Goal: Task Accomplishment & Management: Complete application form

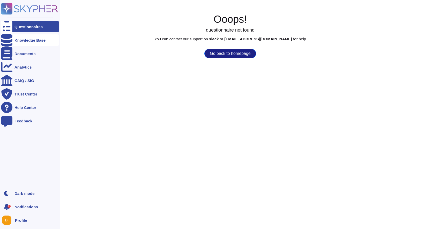
click at [14, 42] on div "Knowledge Base" at bounding box center [30, 39] width 58 height 11
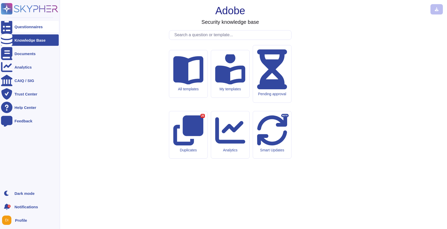
click at [21, 28] on div "Questionnaires" at bounding box center [28, 27] width 28 height 4
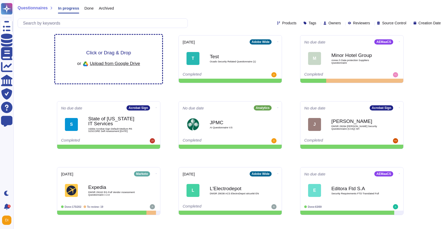
click at [109, 54] on span "Click or Drag & Drop" at bounding box center [108, 52] width 45 height 5
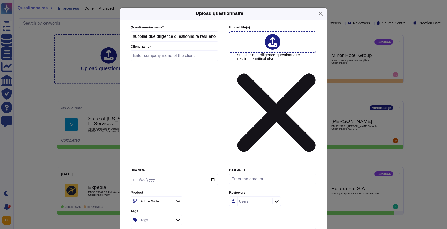
click at [214, 174] on input "date" at bounding box center [173, 179] width 87 height 11
type input "[DATE]"
click at [175, 61] on input "text" at bounding box center [173, 55] width 87 height 10
type input "M&G"
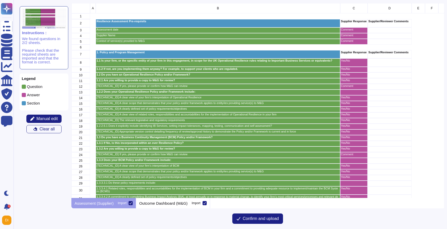
click at [392, 28] on div "grid" at bounding box center [389, 30] width 44 height 6
click at [36, 121] on button "Manual edit" at bounding box center [43, 118] width 35 height 8
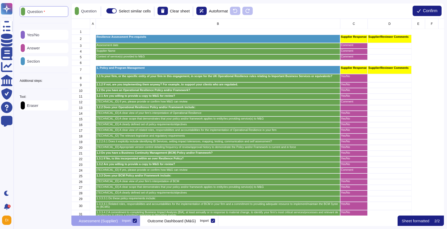
scroll to position [197, 372]
click at [353, 21] on div "C" at bounding box center [353, 24] width 27 height 10
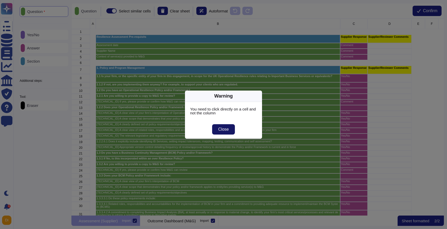
click at [226, 129] on span "Close" at bounding box center [223, 129] width 11 height 4
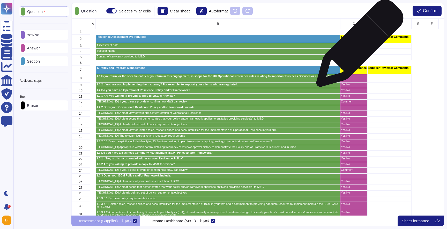
click at [357, 46] on p "Comment" at bounding box center [354, 45] width 26 height 3
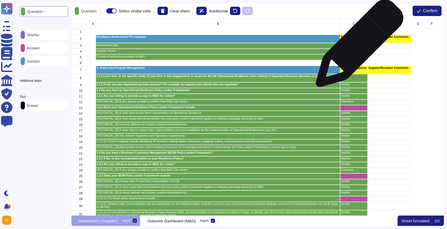
click at [357, 46] on p "Comment" at bounding box center [354, 45] width 26 height 3
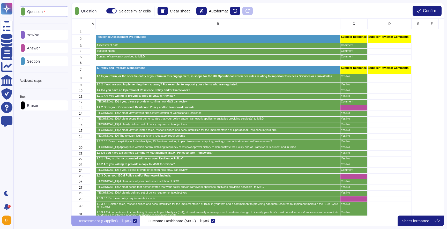
click at [56, 36] on div "Yes/No" at bounding box center [44, 35] width 49 height 10
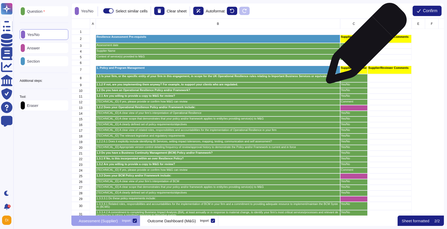
click at [364, 46] on p "Comment" at bounding box center [354, 45] width 26 height 3
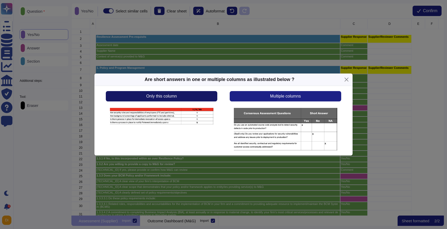
click at [179, 98] on button "Only this column" at bounding box center [161, 96] width 111 height 10
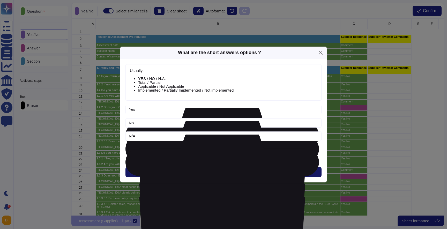
click at [218, 172] on button "Next" at bounding box center [223, 172] width 196 height 10
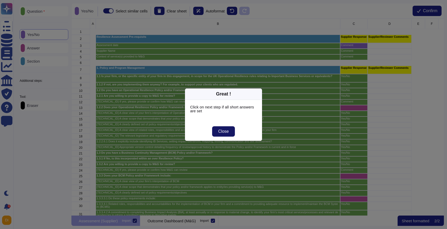
click at [223, 133] on span "Close" at bounding box center [223, 131] width 11 height 4
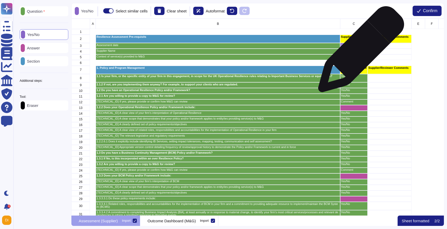
click at [359, 52] on p "Comment" at bounding box center [354, 50] width 26 height 3
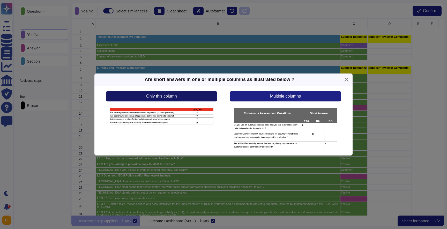
click at [197, 95] on button "Only this column" at bounding box center [161, 96] width 111 height 10
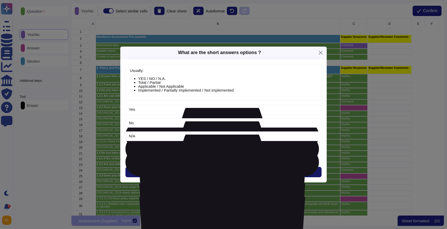
click at [226, 173] on span "Next" at bounding box center [223, 172] width 9 height 4
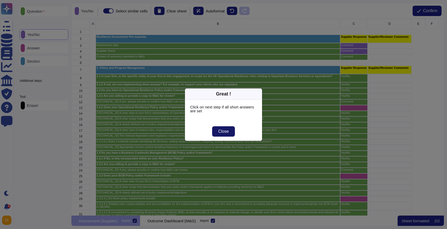
click at [226, 136] on button "Close" at bounding box center [223, 131] width 23 height 10
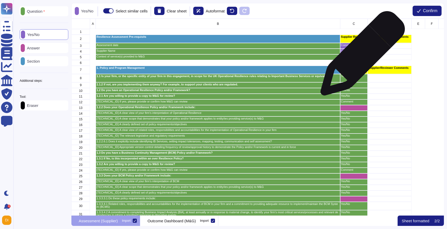
click at [360, 56] on p "Comment" at bounding box center [354, 56] width 26 height 3
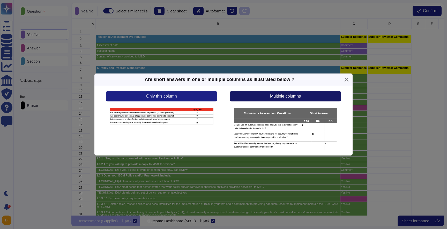
click at [279, 96] on span "Multiple columns" at bounding box center [285, 96] width 31 height 4
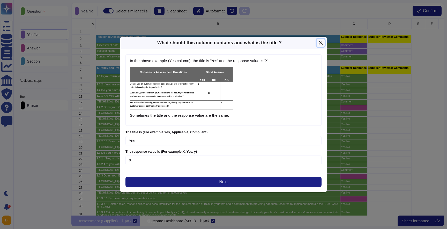
click at [322, 42] on button "Close" at bounding box center [320, 43] width 8 height 8
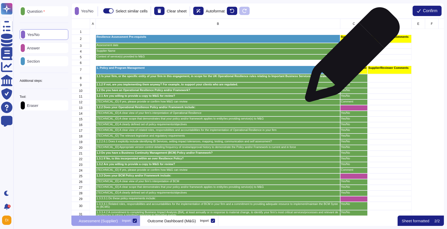
click at [350, 57] on p "Comment" at bounding box center [354, 56] width 26 height 3
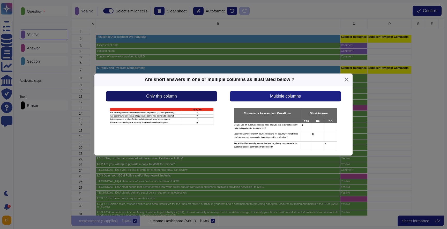
click at [189, 98] on button "Only this column" at bounding box center [161, 96] width 111 height 10
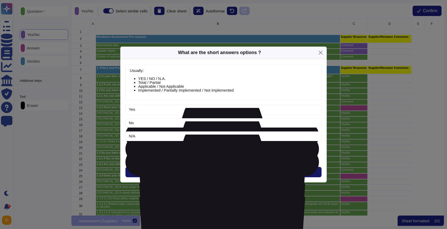
click at [223, 175] on button "Next" at bounding box center [223, 172] width 196 height 10
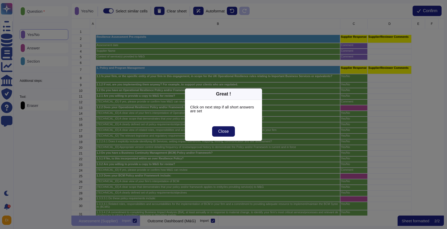
click at [229, 130] on button "Close" at bounding box center [223, 131] width 23 height 10
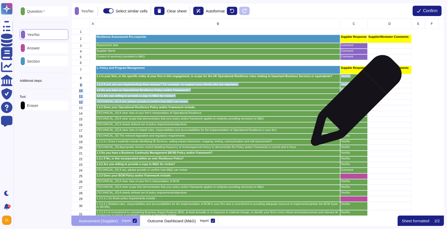
drag, startPoint x: 351, startPoint y: 74, endPoint x: 353, endPoint y: 101, distance: 26.7
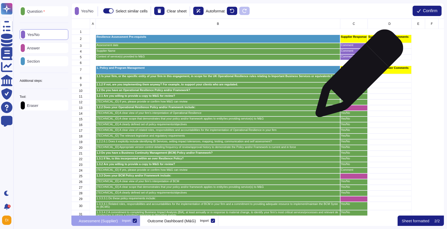
click at [357, 76] on p "Yes/No" at bounding box center [354, 76] width 26 height 3
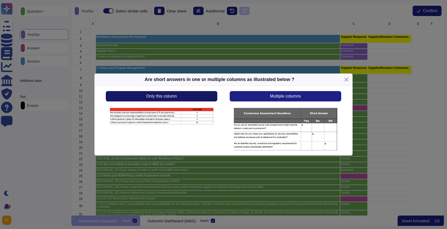
click at [191, 97] on button "Only this column" at bounding box center [161, 96] width 111 height 10
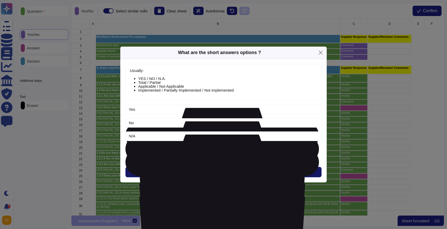
click at [215, 171] on button "Next" at bounding box center [223, 172] width 196 height 10
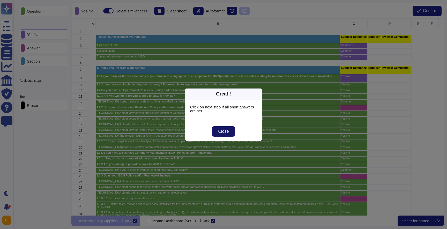
click at [223, 129] on span "Close" at bounding box center [223, 131] width 11 height 4
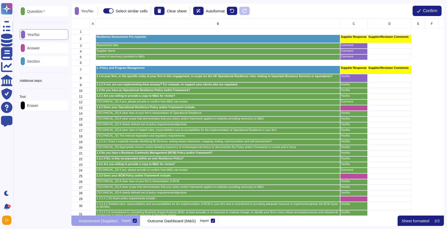
click at [50, 47] on div "Answer" at bounding box center [44, 48] width 49 height 10
click at [381, 22] on div "D" at bounding box center [389, 24] width 44 height 10
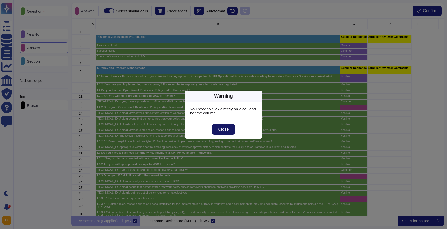
click at [222, 130] on span "Close" at bounding box center [223, 129] width 11 height 4
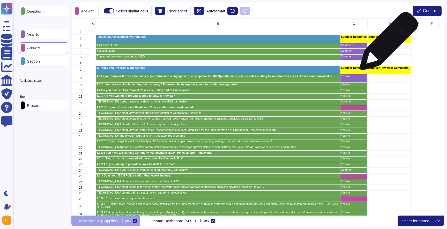
click at [386, 44] on div "grid" at bounding box center [389, 46] width 44 height 6
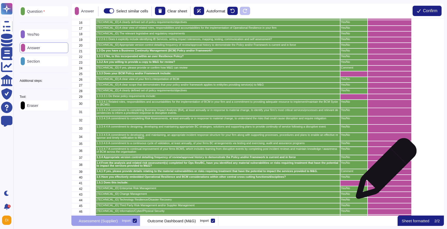
scroll to position [0, 0]
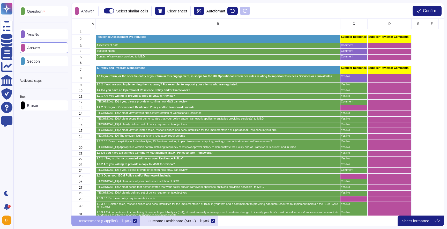
click at [192, 222] on p "Outcome Dashboard (M&G)" at bounding box center [171, 221] width 48 height 4
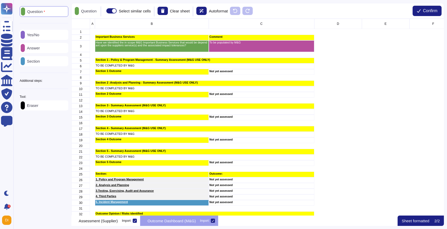
click at [215, 221] on div at bounding box center [213, 220] width 4 height 4
click at [0, 0] on input "Import" at bounding box center [0, 0] width 0 height 0
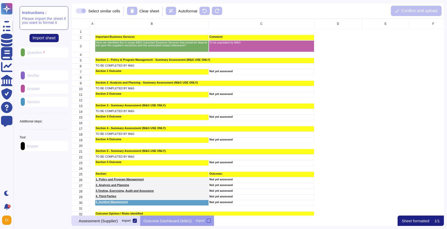
click at [117, 219] on p "Assessment (Supplier)" at bounding box center [98, 221] width 39 height 4
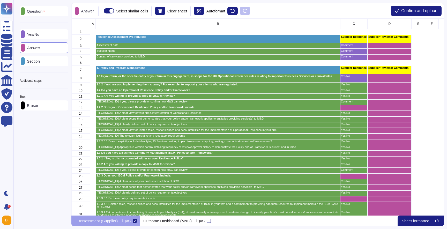
click at [48, 34] on div "Yes/No" at bounding box center [44, 34] width 49 height 10
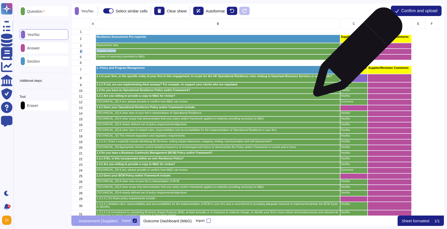
drag, startPoint x: 355, startPoint y: 47, endPoint x: 355, endPoint y: 53, distance: 7.0
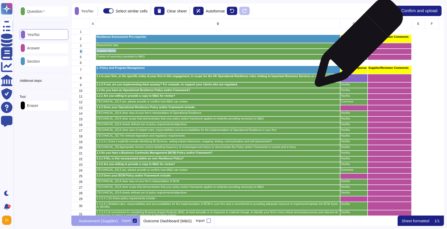
click at [356, 45] on p "Comment" at bounding box center [354, 45] width 26 height 3
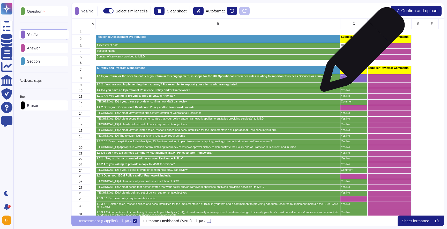
click at [360, 52] on p "Comment" at bounding box center [354, 50] width 26 height 3
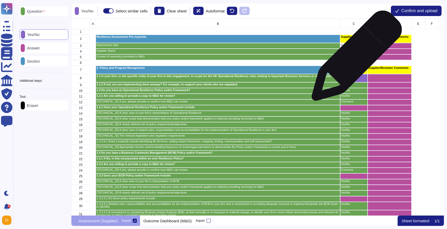
click at [354, 58] on div "Comment" at bounding box center [353, 57] width 27 height 6
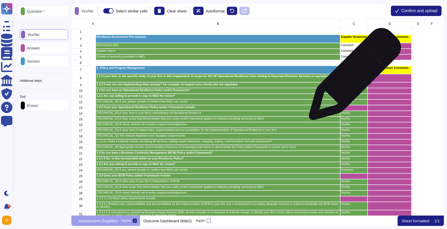
click at [352, 76] on p "Yes/No" at bounding box center [354, 76] width 26 height 3
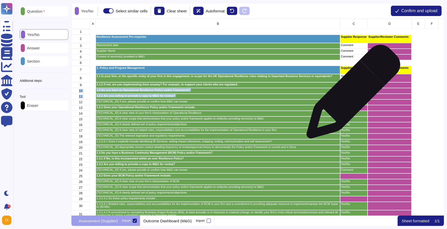
drag, startPoint x: 352, startPoint y: 85, endPoint x: 351, endPoint y: 94, distance: 8.8
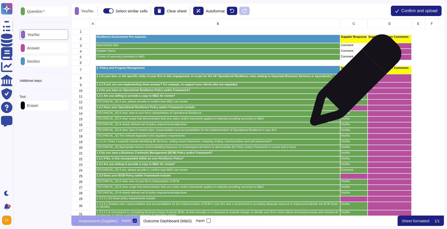
click at [353, 82] on div "Yes/No" at bounding box center [353, 85] width 27 height 6
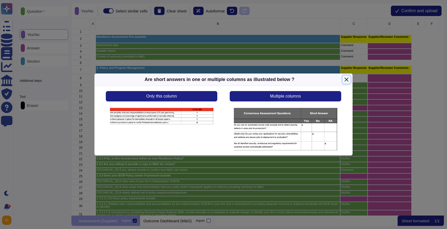
click at [348, 80] on button "Close" at bounding box center [346, 79] width 8 height 8
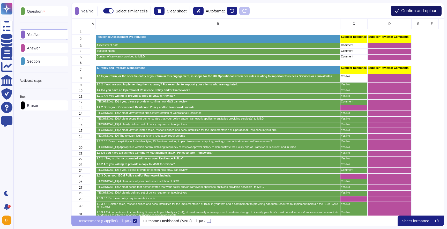
click at [422, 11] on span "Confirm and upload" at bounding box center [419, 11] width 36 height 4
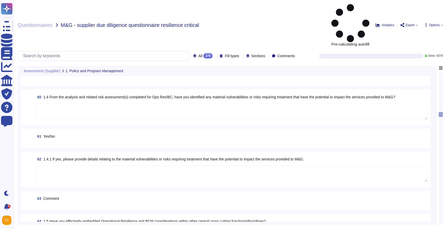
scroll to position [1985, 0]
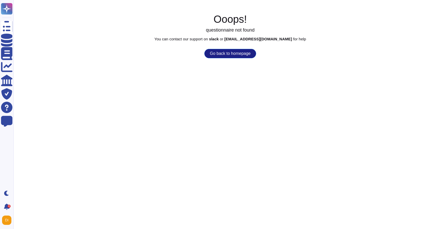
click at [234, 53] on button "Go back to homepage" at bounding box center [229, 53] width 51 height 9
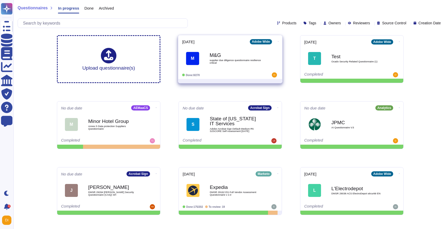
click at [278, 42] on icon at bounding box center [278, 41] width 1 height 1
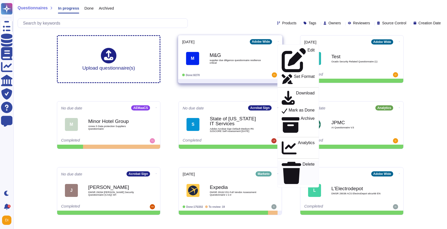
click at [281, 162] on icon at bounding box center [290, 173] width 19 height 22
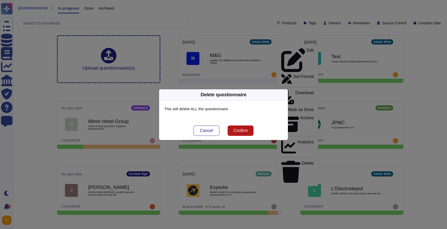
click at [237, 132] on span "Confirm" at bounding box center [240, 130] width 14 height 4
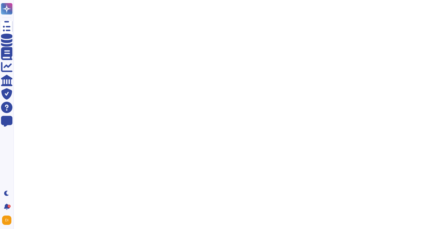
click at [237, 26] on html "Questionnaires Knowledge Base Documents Analytics CAIQ / SIG Trust Center Help …" at bounding box center [223, 13] width 447 height 26
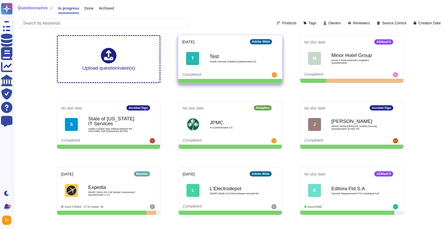
click at [278, 41] on icon at bounding box center [278, 41] width 1 height 1
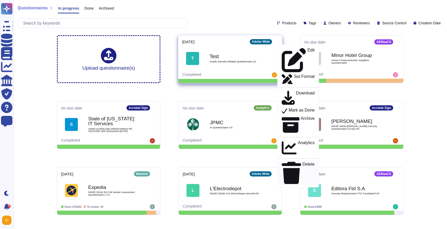
click at [302, 162] on p "Delete" at bounding box center [308, 173] width 12 height 22
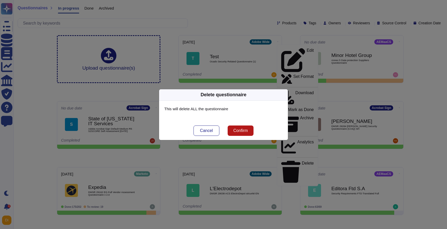
click at [252, 129] on button "Confirm" at bounding box center [240, 130] width 26 height 10
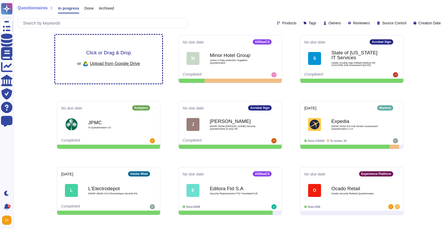
click at [103, 51] on span "Click or Drag & Drop" at bounding box center [108, 52] width 45 height 5
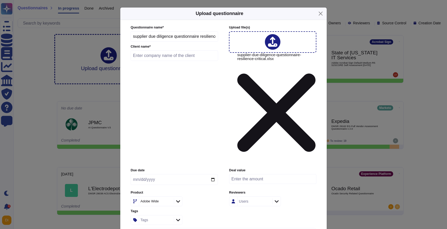
click at [163, 61] on input "text" at bounding box center [173, 55] width 87 height 10
type input "M&G"
click at [211, 174] on input "date" at bounding box center [173, 179] width 87 height 11
type input "[DATE]"
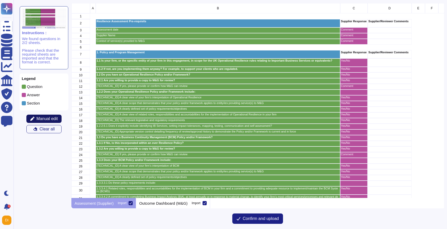
click at [52, 117] on span "Manual edit" at bounding box center [46, 119] width 21 height 4
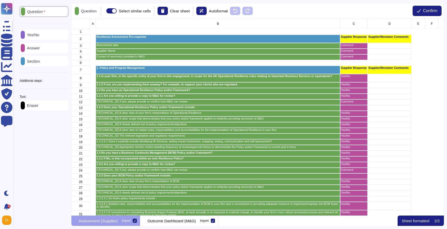
scroll to position [197, 372]
click at [353, 20] on div "C" at bounding box center [353, 24] width 27 height 10
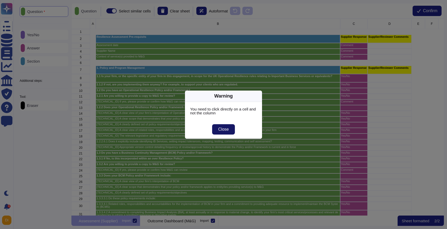
click at [222, 131] on span "Close" at bounding box center [223, 129] width 11 height 4
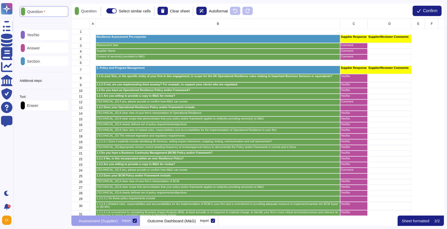
click at [48, 48] on div "Answer" at bounding box center [44, 48] width 49 height 10
click at [177, 13] on div "Clear sheet" at bounding box center [171, 11] width 32 height 8
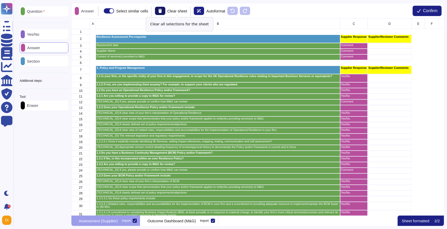
click at [165, 10] on button at bounding box center [160, 11] width 10 height 8
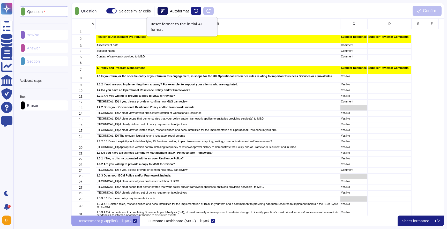
click at [165, 10] on icon at bounding box center [162, 11] width 4 height 4
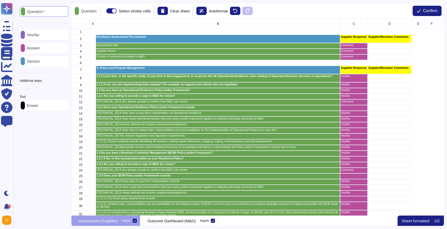
click at [40, 47] on p "Answer" at bounding box center [32, 48] width 15 height 4
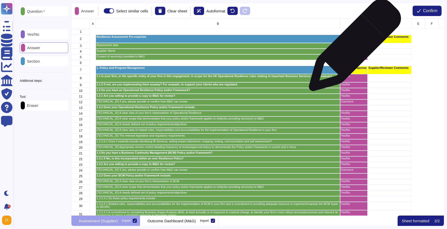
click at [352, 48] on div "Comment" at bounding box center [353, 46] width 27 height 6
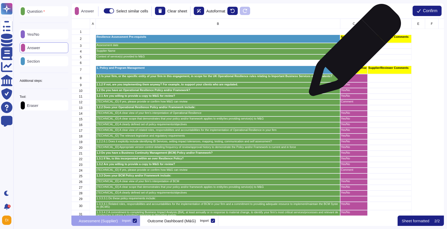
click at [352, 52] on div "Comment" at bounding box center [353, 52] width 27 height 6
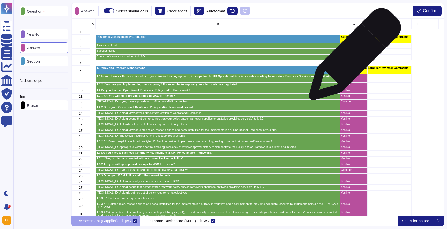
click at [352, 57] on p "Comment" at bounding box center [354, 56] width 26 height 3
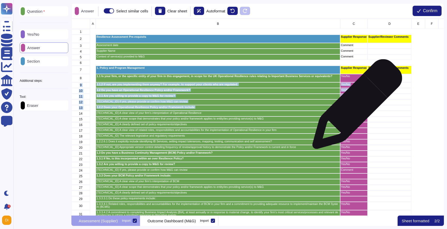
drag, startPoint x: 353, startPoint y: 77, endPoint x: 355, endPoint y: 106, distance: 29.5
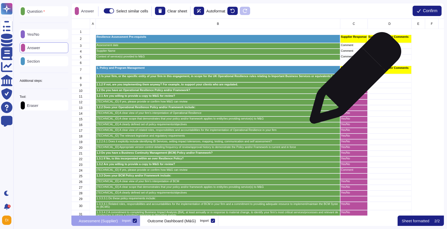
click at [353, 80] on div "Yes/No" at bounding box center [353, 78] width 27 height 8
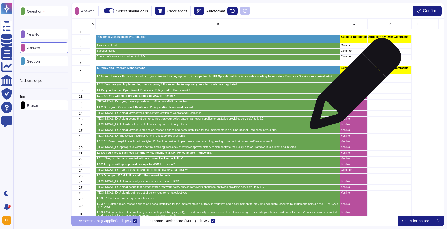
click at [353, 86] on div "Yes/No" at bounding box center [353, 85] width 27 height 6
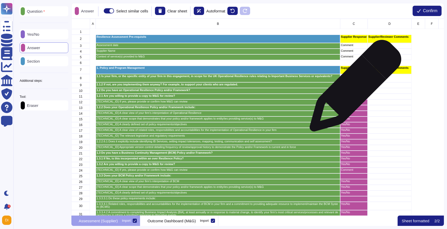
click at [353, 90] on p "Yes/No" at bounding box center [354, 90] width 26 height 3
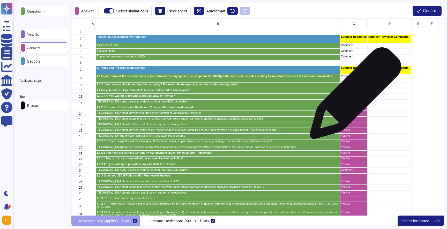
click at [353, 96] on p "Yes/No" at bounding box center [354, 95] width 26 height 3
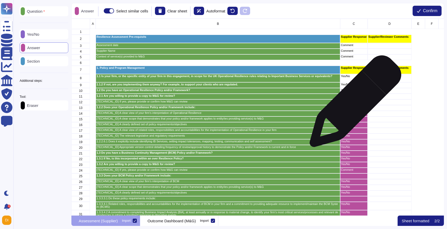
click at [353, 105] on div "grid" at bounding box center [353, 108] width 27 height 6
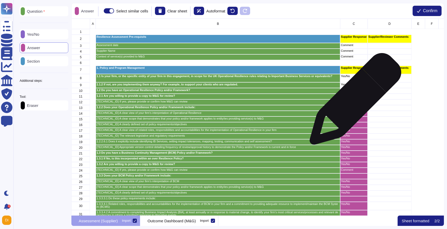
click at [353, 101] on p "Comment" at bounding box center [354, 101] width 26 height 3
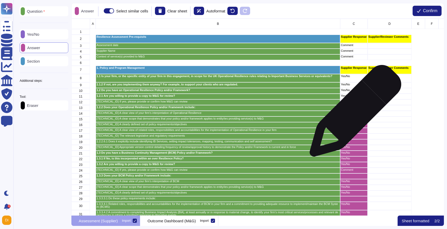
click at [353, 113] on p "Yes/No" at bounding box center [354, 112] width 26 height 3
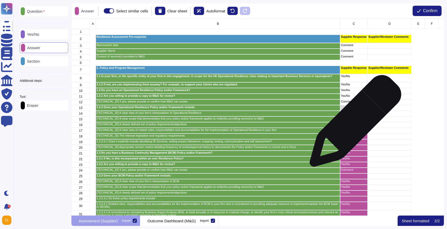
click at [353, 120] on div "Yes/No" at bounding box center [353, 119] width 27 height 6
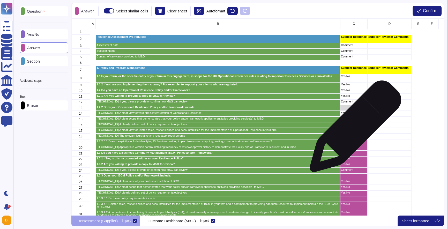
click at [353, 129] on p "Yes/No" at bounding box center [354, 129] width 26 height 3
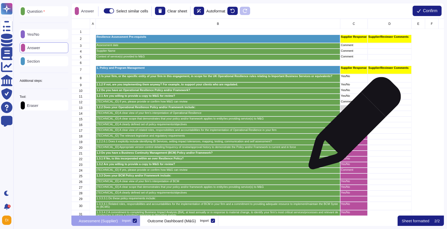
click at [352, 125] on p "Yes/No" at bounding box center [354, 124] width 26 height 3
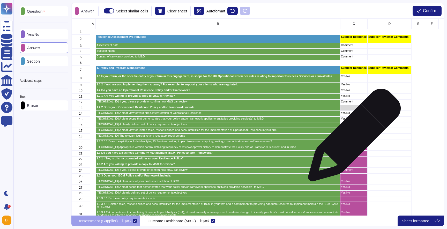
click at [352, 137] on div "Yes/No" at bounding box center [353, 136] width 27 height 6
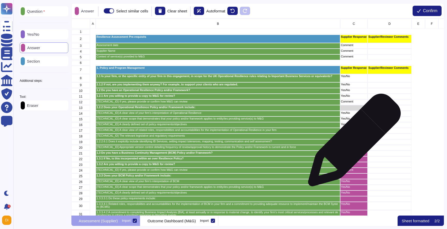
click at [352, 143] on div "Yes/No" at bounding box center [353, 142] width 27 height 6
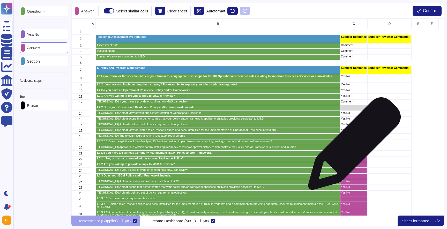
click at [352, 146] on p "Yes/No" at bounding box center [354, 146] width 26 height 3
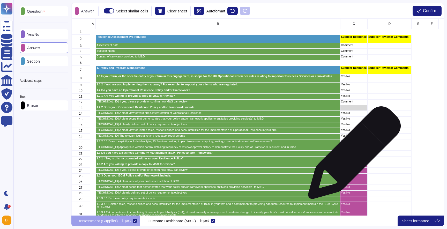
click at [352, 155] on div "Yes/No" at bounding box center [353, 153] width 27 height 6
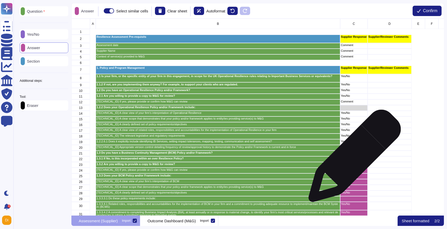
click at [352, 158] on p "Yes/No" at bounding box center [354, 158] width 26 height 3
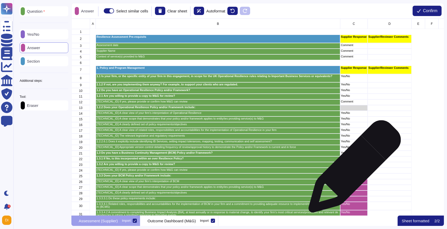
click at [352, 169] on p "Comment" at bounding box center [354, 169] width 26 height 3
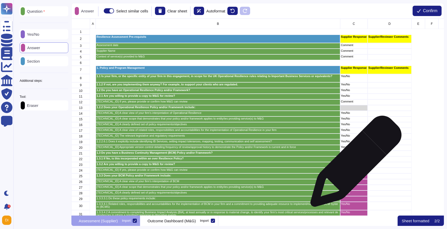
click at [353, 164] on p "Yes/No" at bounding box center [354, 164] width 26 height 3
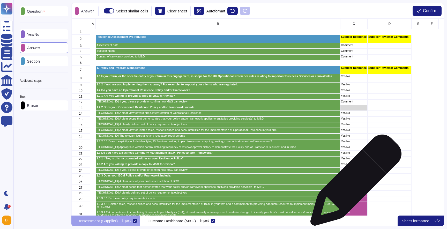
click at [353, 182] on div "Yes/No" at bounding box center [353, 182] width 27 height 6
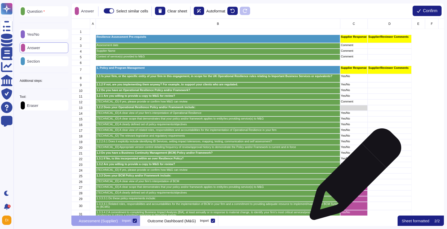
click at [353, 176] on div "grid" at bounding box center [353, 176] width 27 height 6
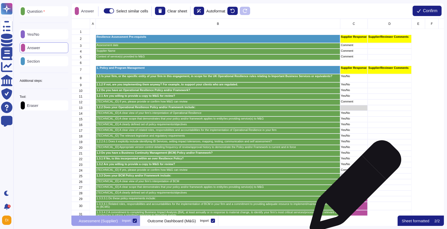
click at [353, 188] on div "Yes/No" at bounding box center [353, 187] width 27 height 6
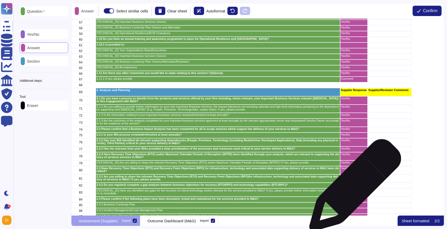
scroll to position [324, 0]
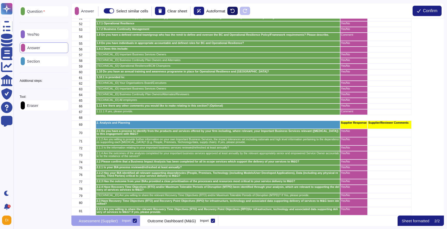
click at [237, 14] on button at bounding box center [232, 11] width 10 height 8
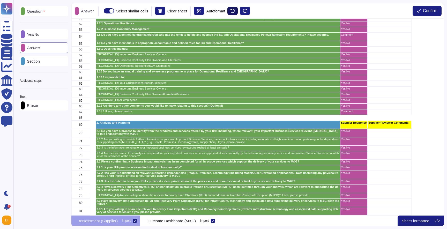
click at [237, 14] on button at bounding box center [232, 11] width 10 height 8
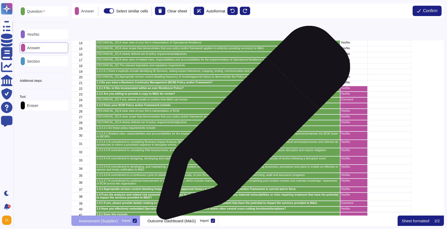
scroll to position [0, 0]
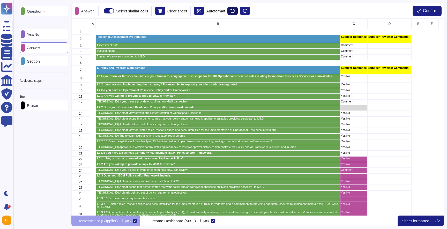
click at [234, 9] on icon at bounding box center [232, 11] width 4 height 4
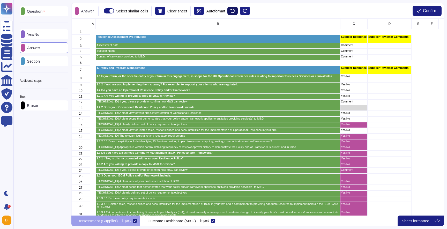
click at [234, 9] on icon at bounding box center [232, 11] width 4 height 4
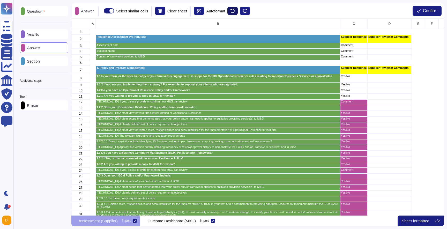
click at [234, 9] on icon at bounding box center [232, 11] width 4 height 4
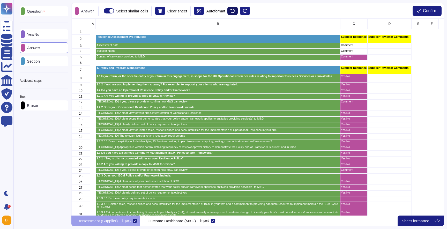
click at [234, 9] on icon at bounding box center [232, 11] width 4 height 4
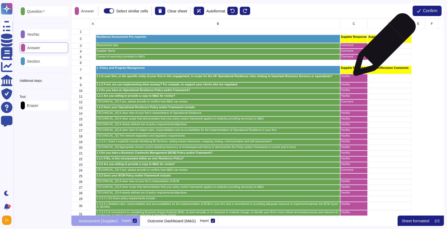
click at [382, 47] on div "grid" at bounding box center [389, 46] width 44 height 6
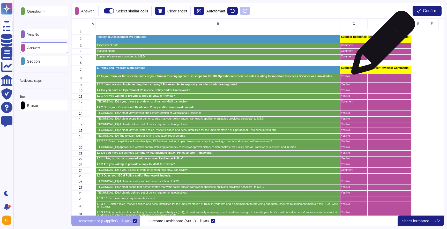
click at [381, 45] on div "grid" at bounding box center [389, 46] width 44 height 6
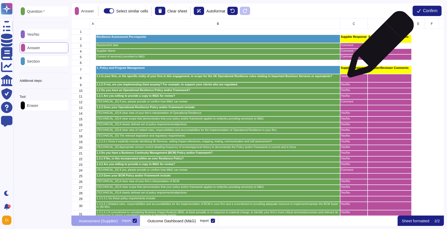
click at [378, 47] on div "grid" at bounding box center [389, 46] width 44 height 6
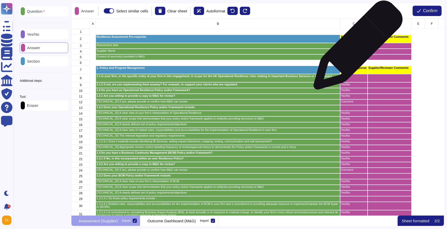
click at [356, 47] on div "Comment" at bounding box center [353, 46] width 27 height 6
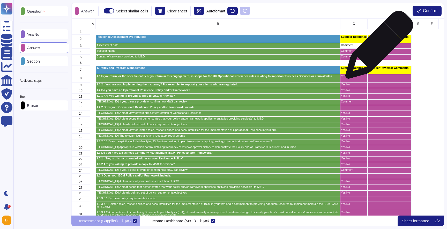
click at [378, 48] on div "grid" at bounding box center [389, 46] width 44 height 6
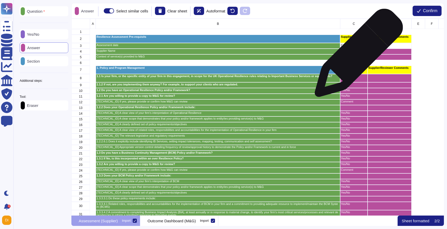
click at [356, 55] on p "Comment" at bounding box center [354, 56] width 26 height 3
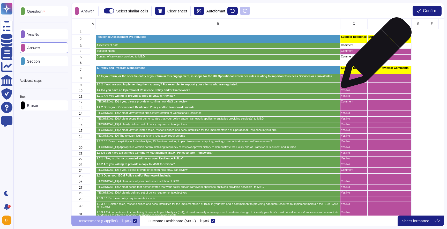
click at [374, 55] on div "grid" at bounding box center [389, 57] width 44 height 6
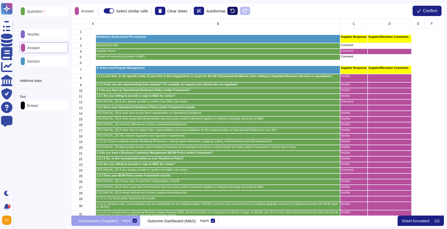
click at [237, 9] on button at bounding box center [232, 11] width 10 height 8
click at [234, 10] on icon at bounding box center [232, 11] width 4 height 4
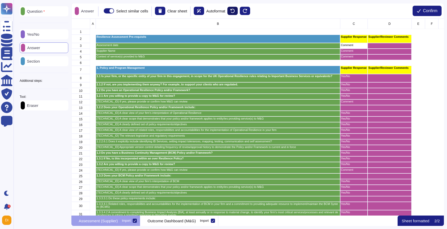
click at [234, 10] on icon at bounding box center [232, 11] width 4 height 4
click at [237, 10] on button at bounding box center [232, 11] width 10 height 8
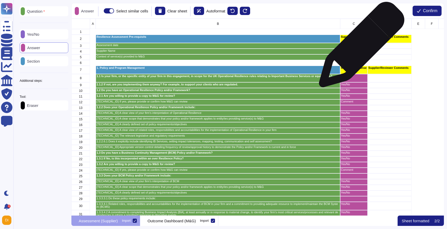
click at [359, 47] on div "Comment" at bounding box center [353, 46] width 27 height 6
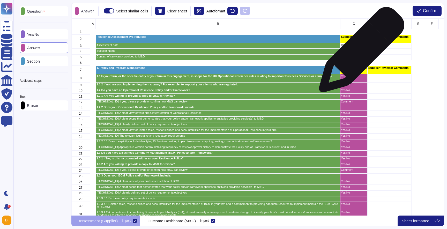
click at [359, 52] on div "Comment" at bounding box center [353, 52] width 27 height 6
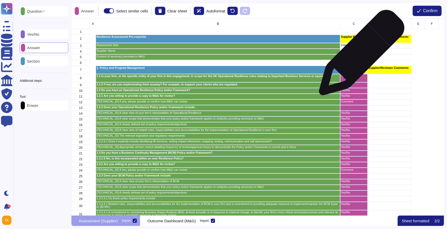
click at [359, 55] on p "Comment" at bounding box center [354, 56] width 26 height 3
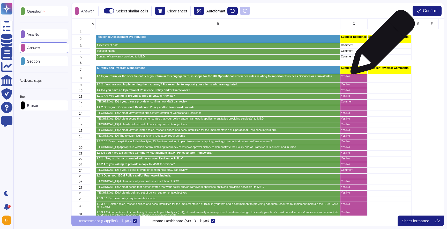
click at [380, 45] on div "grid" at bounding box center [389, 46] width 44 height 6
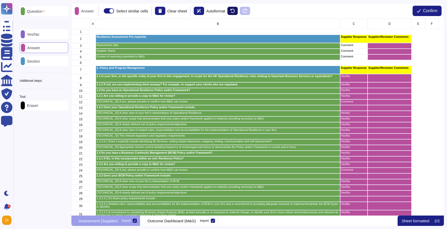
click at [234, 9] on icon at bounding box center [232, 11] width 4 height 4
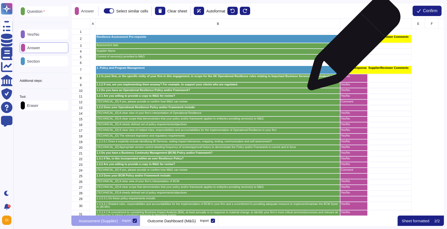
click at [351, 46] on p "Comment" at bounding box center [354, 45] width 26 height 3
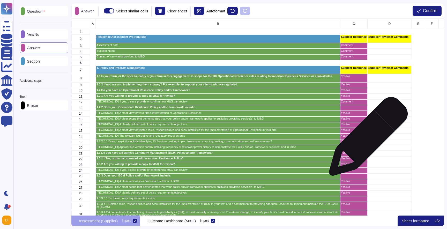
scroll to position [0, 0]
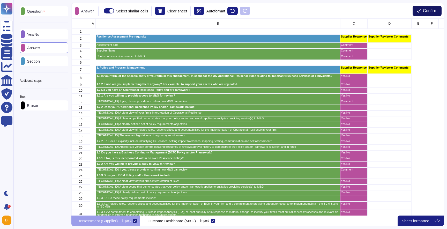
click at [430, 10] on span "Confirm" at bounding box center [429, 11] width 14 height 4
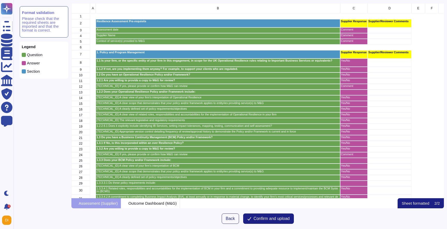
scroll to position [195, 372]
click at [132, 205] on div "Outcome Dashboard (M&G)" at bounding box center [150, 203] width 59 height 10
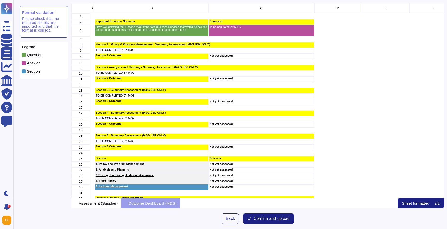
click at [124, 203] on icon at bounding box center [124, 203] width 0 height 0
click at [136, 204] on div "Outcome Dashboard (M&G)" at bounding box center [150, 203] width 59 height 10
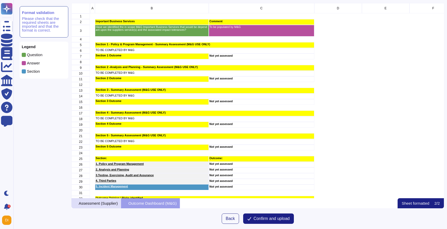
click at [93, 206] on div "Assessment (Supplier)" at bounding box center [96, 203] width 50 height 10
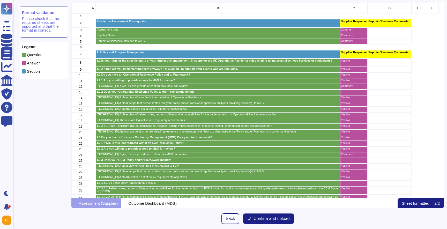
click at [229, 220] on span "Back" at bounding box center [230, 218] width 9 height 4
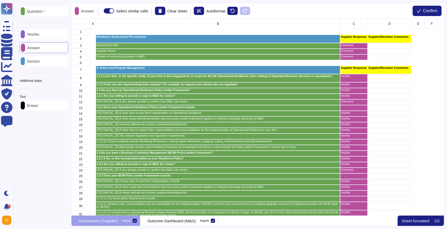
scroll to position [197, 372]
click at [143, 221] on icon at bounding box center [143, 221] width 0 height 0
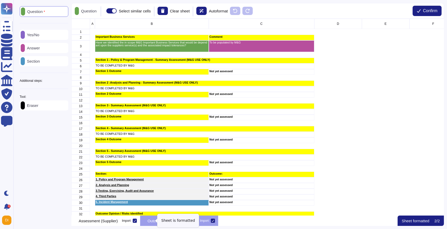
click at [214, 221] on icon at bounding box center [212, 220] width 3 height 3
click at [0, 0] on input "Import" at bounding box center [0, 0] width 0 height 0
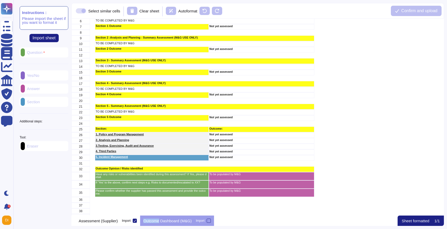
scroll to position [0, 0]
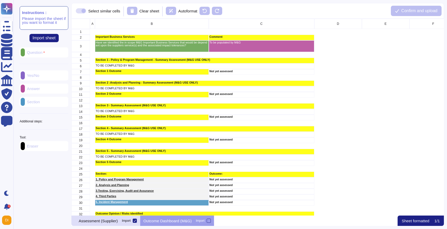
click at [105, 222] on p "Assessment (Supplier)" at bounding box center [98, 221] width 39 height 4
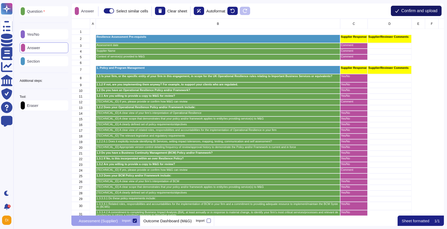
click at [420, 10] on span "Confirm and upload" at bounding box center [419, 11] width 36 height 4
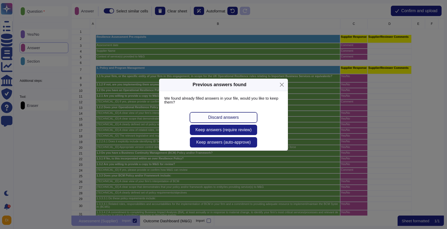
click at [224, 120] on button "Discard answers" at bounding box center [223, 117] width 67 height 10
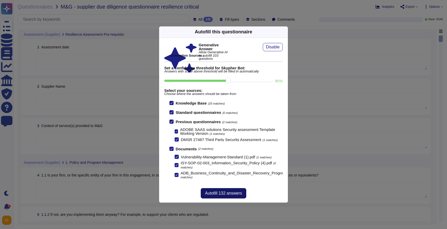
click at [214, 194] on span "Autofill 132 answers" at bounding box center [223, 193] width 37 height 4
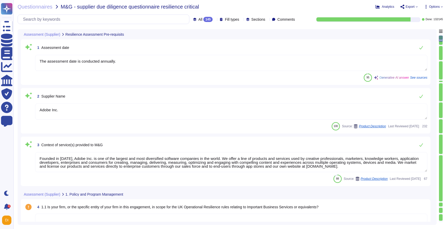
type textarea "The assessment date is conducted annually."
type textarea "Adobe Inc."
type textarea "Founded in [DATE], Adobe Inc. is one of the largest and most diversified softwa…"
type textarea "Adobe has implemented several technology, process, and physical controls across…"
type textarea "Yes, Adobe has an established governance framework that supports relevant aspec…"
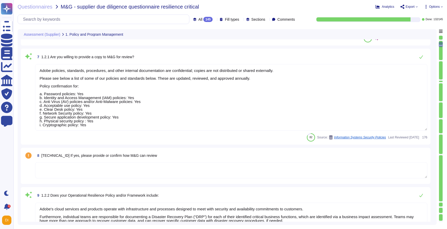
type textarea "Adobe policies, standards, procedures, and other internal documentation are con…"
type textarea "Adobe's cloud services and products operate with infrastructure and processes d…"
type textarea "Operational Resilience at our organization refers to the capability to restore …"
type textarea "Adobe's Information Security Management System (ISMS) is aligned with ISO 27001…"
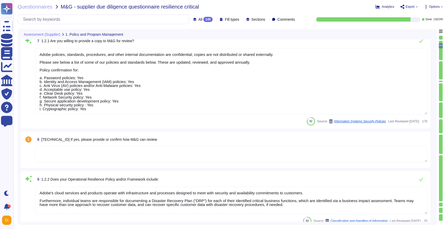
type textarea "Adobe's Information Security Policy outlines strategic objectives and requireme…"
type textarea "Adobe has a well-defined governance framework that supports the implementation …"
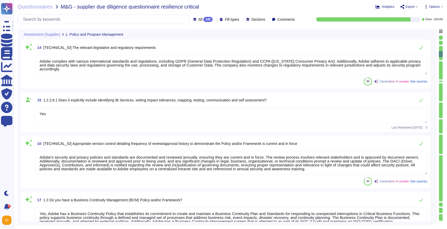
type textarea "Adobe complies with various international standards and regulations, including …"
type textarea "Yes"
type textarea "Adobe's security and privacy policies and standards are documented and reviewed…"
type textarea "Yes, Adobe has a Business Continuity Policy that establishes its commitment to …"
type textarea "The Adobe Provider Data Processing Agreement includes Information Security & Pr…"
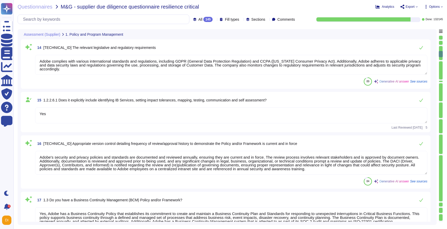
type textarea "Adobe policies, standards, procedures, and other internal documentation are con…"
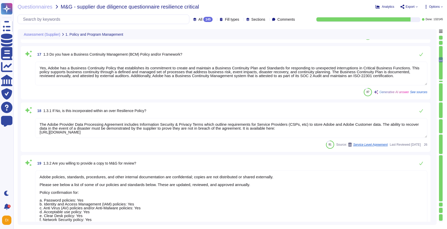
scroll to position [1131, 0]
type textarea "The Business Continuity Policy establishes Adobe’s commitment to create and mai…"
type textarea "Adobe's interpretation of Business Continuity Management (BCM) encompasses the …"
type textarea "Yes"
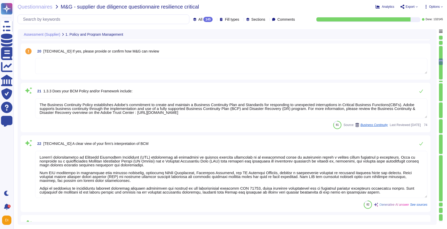
type textarea "Adobe has established a comprehensive Information Security Policy that outlines…"
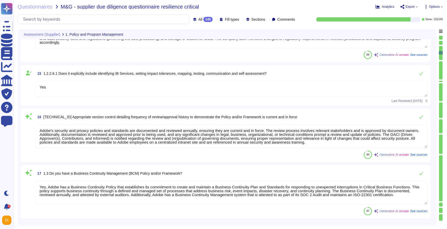
scroll to position [669, 0]
type textarea "Adobe's Information Security Management System (ISMS) is aligned with ISO 27001…"
type textarea "Adobe's Information Security Policy outlines strategic objectives and requireme…"
type textarea "Adobe has a well-defined governance framework that supports the implementation …"
type textarea "Adobe complies with various international standards and regulations, including …"
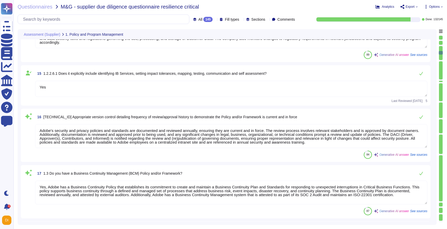
type textarea "Yes"
type textarea "Adobe's security and privacy policies and standards are documented and reviewed…"
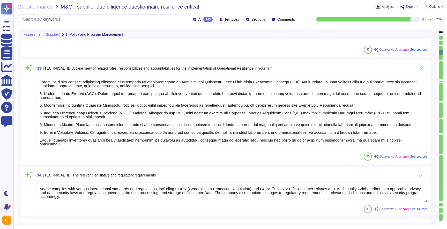
type textarea "Operational Resilience at our organization refers to the capability to restore …"
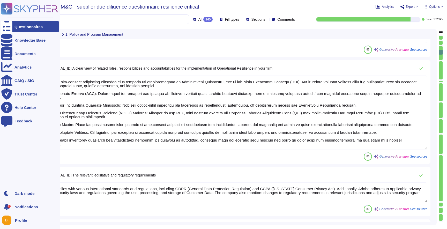
click at [24, 30] on div "Questionnaires" at bounding box center [30, 26] width 58 height 11
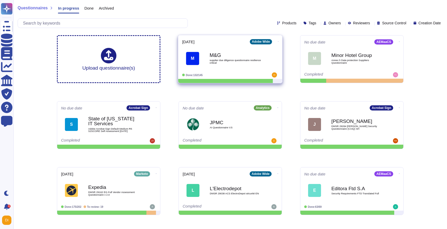
click at [278, 41] on icon at bounding box center [278, 41] width 1 height 1
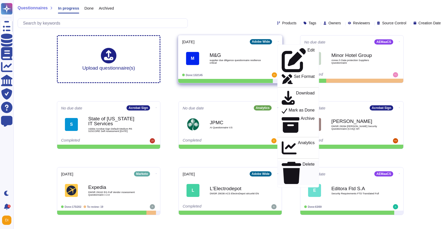
click at [302, 162] on p "Delete" at bounding box center [308, 173] width 12 height 22
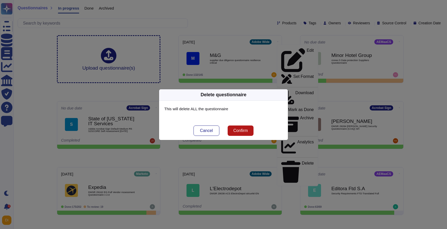
click at [236, 132] on span "Confirm" at bounding box center [240, 130] width 14 height 4
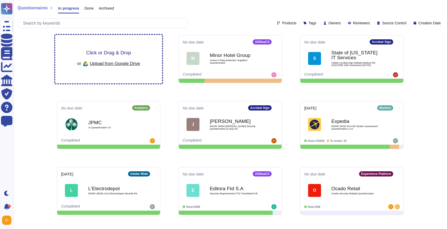
click at [107, 51] on span "Click or Drag & Drop" at bounding box center [108, 52] width 45 height 5
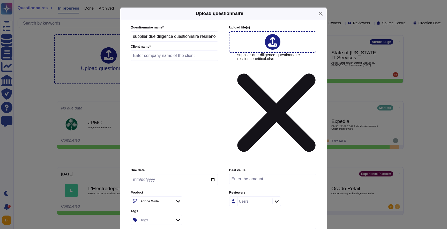
click at [142, 61] on input "text" at bounding box center [173, 55] width 87 height 10
type input "M&G"
click at [218, 168] on div "Due date Deal value Product Adobe Wide Reviewers Users Tags Tags" at bounding box center [223, 196] width 186 height 57
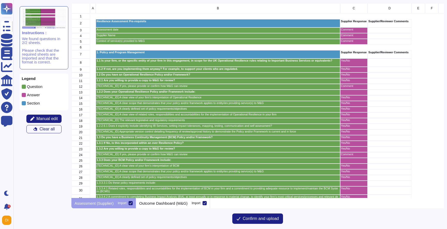
scroll to position [195, 372]
click at [354, 7] on span "C" at bounding box center [353, 8] width 2 height 3
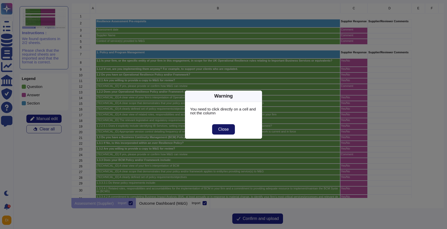
click at [226, 129] on span "Close" at bounding box center [223, 129] width 11 height 4
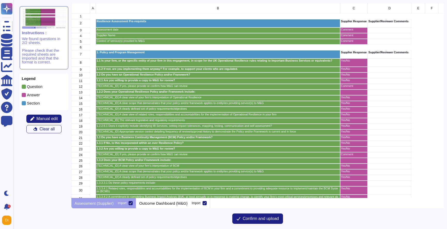
click at [354, 23] on p "Supplier Response" at bounding box center [354, 21] width 26 height 3
click at [355, 2] on div "Instructions : We found questions in 2/2 sheets. Please check that the required…" at bounding box center [229, 114] width 433 height 229
click at [355, 8] on div "C" at bounding box center [353, 8] width 27 height 10
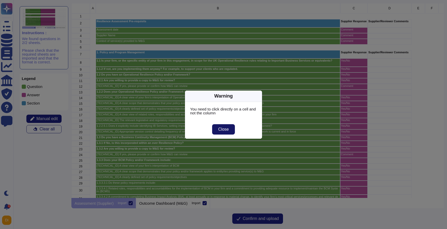
click at [221, 132] on button "Close" at bounding box center [223, 129] width 23 height 10
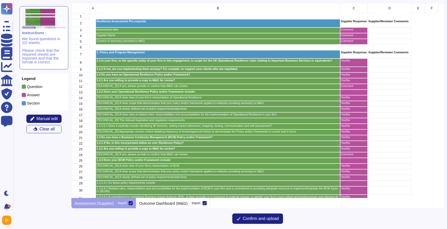
click at [352, 20] on p "Supplier Response" at bounding box center [354, 21] width 26 height 3
click at [352, 31] on div "Comment" at bounding box center [353, 30] width 27 height 6
click at [41, 116] on button "Manual edit" at bounding box center [43, 118] width 35 height 8
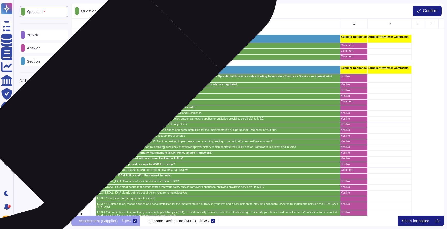
scroll to position [197, 372]
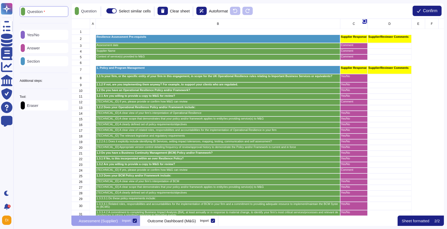
click at [363, 23] on div "grid" at bounding box center [364, 21] width 5 height 5
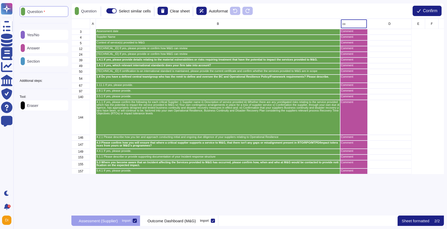
type input "c"
type input "u"
click at [353, 21] on input "yes/" at bounding box center [354, 23] width 26 height 9
click at [351, 25] on input "yes/" at bounding box center [354, 23] width 26 height 9
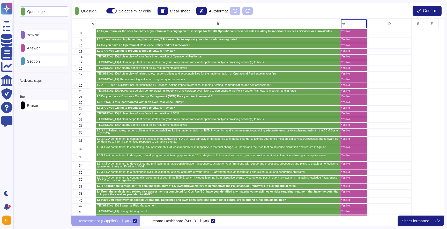
type input "y"
click at [54, 36] on div "Yes/No" at bounding box center [44, 35] width 49 height 10
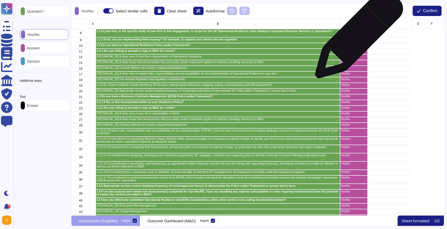
click at [357, 37] on div "Yes/No" at bounding box center [353, 33] width 27 height 8
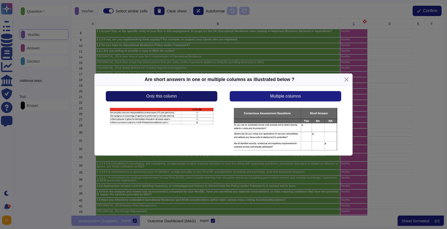
click at [165, 96] on span "Only this column" at bounding box center [161, 96] width 30 height 4
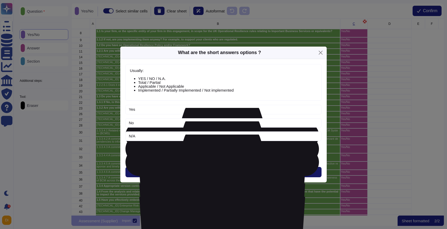
click at [224, 171] on span "Next" at bounding box center [223, 172] width 9 height 4
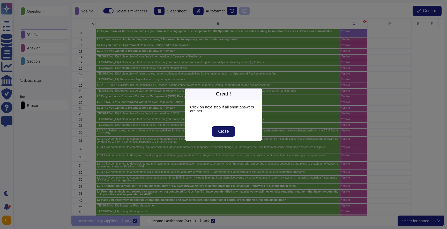
click at [226, 132] on span "Close" at bounding box center [223, 131] width 11 height 4
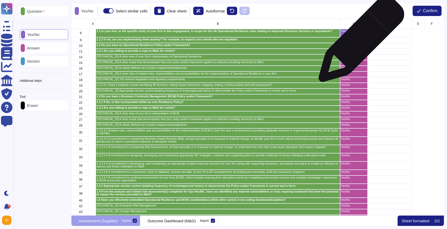
click at [359, 42] on div "Yes/No" at bounding box center [353, 40] width 27 height 6
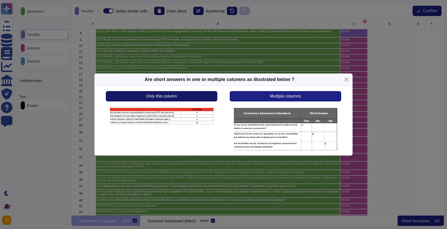
click at [189, 93] on button "Only this column" at bounding box center [161, 96] width 111 height 10
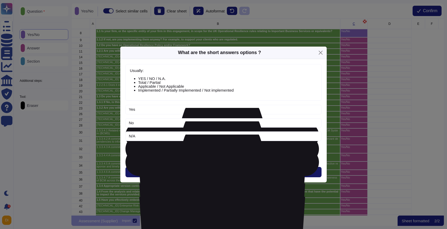
click at [220, 171] on span "Next" at bounding box center [223, 172] width 9 height 4
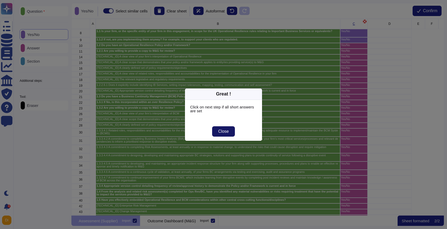
click at [231, 129] on button "Close" at bounding box center [223, 131] width 23 height 10
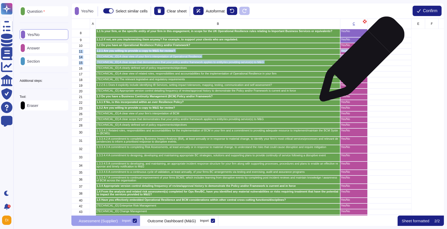
drag, startPoint x: 355, startPoint y: 46, endPoint x: 359, endPoint y: 62, distance: 16.6
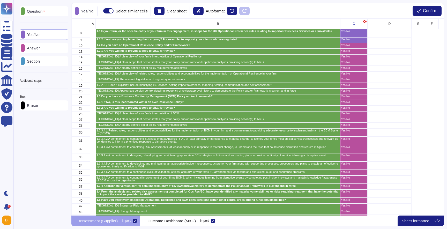
click at [357, 24] on div "C" at bounding box center [353, 24] width 27 height 10
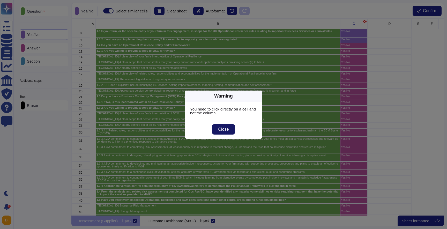
click at [225, 130] on span "Close" at bounding box center [223, 129] width 11 height 4
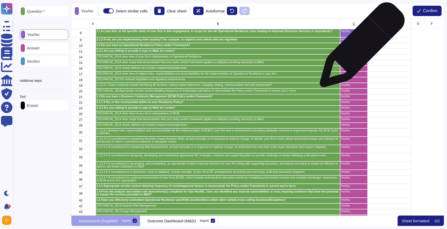
click at [360, 47] on div "Yes/No" at bounding box center [353, 46] width 27 height 6
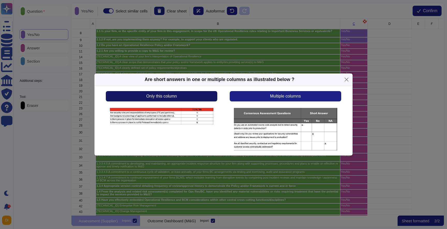
click at [198, 101] on button "Only this column" at bounding box center [161, 96] width 111 height 10
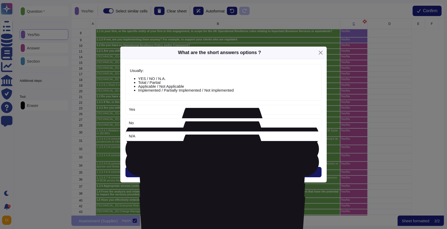
click at [229, 173] on button "Next" at bounding box center [223, 172] width 196 height 10
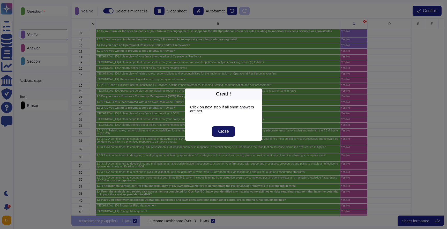
click at [223, 132] on span "Close" at bounding box center [223, 131] width 11 height 4
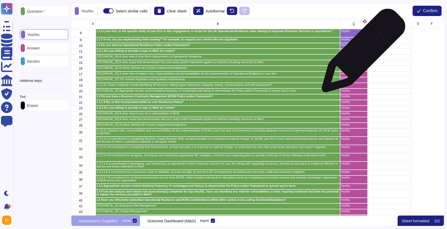
click at [361, 53] on div "Yes/No" at bounding box center [353, 52] width 27 height 6
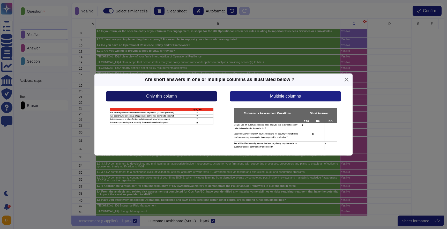
click at [181, 93] on button "Only this column" at bounding box center [161, 96] width 111 height 10
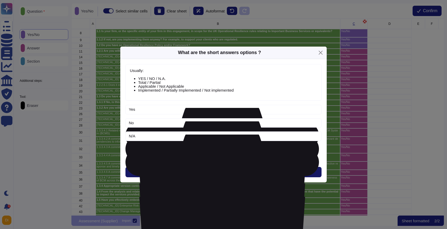
click at [220, 174] on button "Next" at bounding box center [223, 172] width 196 height 10
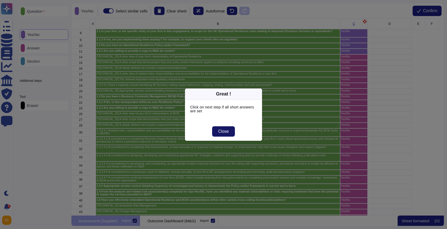
click at [224, 134] on button "Close" at bounding box center [223, 131] width 23 height 10
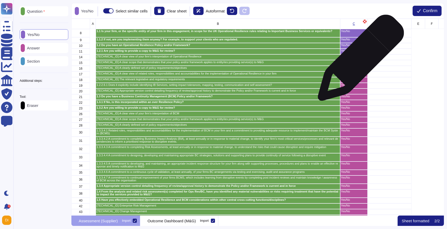
click at [358, 60] on div "Yes/No" at bounding box center [353, 63] width 27 height 6
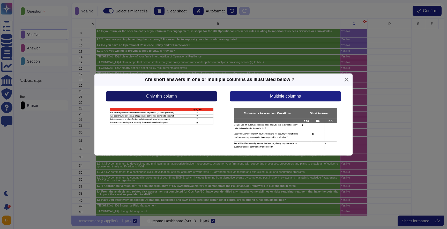
click at [201, 96] on button "Only this column" at bounding box center [161, 96] width 111 height 10
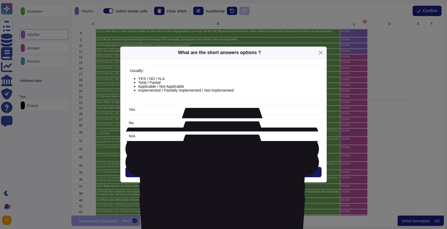
click at [227, 172] on span "Next" at bounding box center [223, 172] width 9 height 4
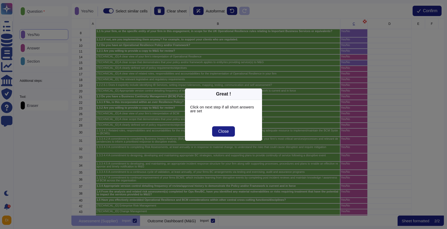
click at [239, 13] on div "Great ! Click on next step if all short answers are set Close" at bounding box center [223, 114] width 447 height 229
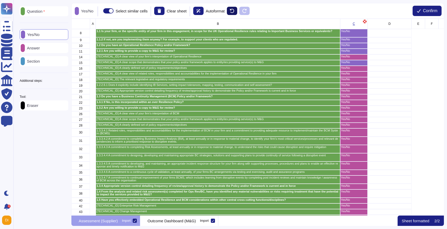
click at [234, 12] on icon at bounding box center [232, 11] width 4 height 4
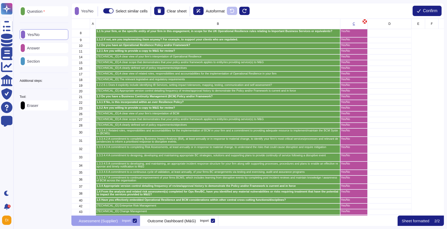
click at [363, 21] on icon "grid" at bounding box center [364, 22] width 4 height 6
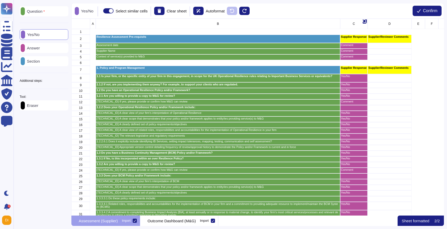
click at [45, 49] on div "Answer" at bounding box center [44, 48] width 49 height 10
click at [351, 25] on div "C" at bounding box center [353, 24] width 27 height 10
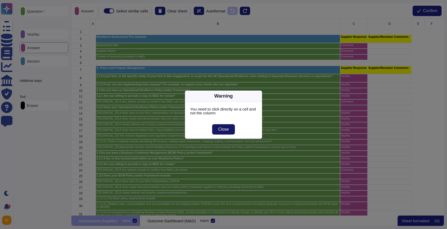
click at [218, 132] on button "Close" at bounding box center [223, 129] width 23 height 10
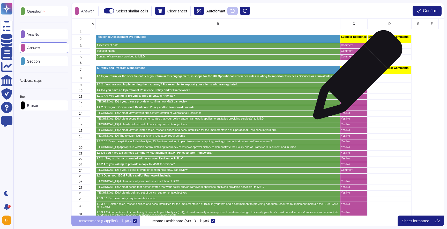
click at [355, 77] on p "Yes/No" at bounding box center [354, 76] width 26 height 3
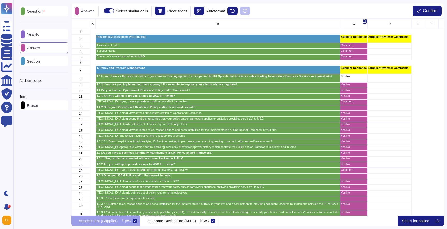
click at [357, 26] on div "C" at bounding box center [353, 24] width 27 height 10
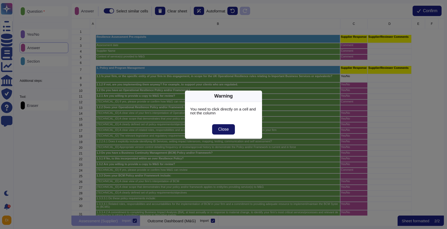
click at [217, 133] on button "Close" at bounding box center [223, 129] width 23 height 10
click at [217, 133] on div "Warning You need to click directly on a cell and not the column Close" at bounding box center [223, 114] width 447 height 229
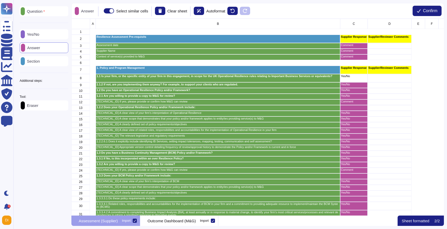
click at [38, 105] on p "Eraser" at bounding box center [31, 105] width 13 height 4
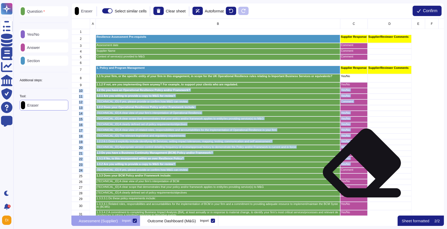
drag, startPoint x: 355, startPoint y: 87, endPoint x: 362, endPoint y: 167, distance: 80.9
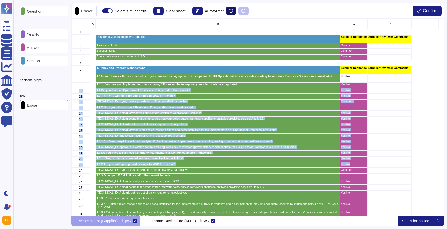
click at [233, 10] on icon at bounding box center [231, 11] width 4 height 4
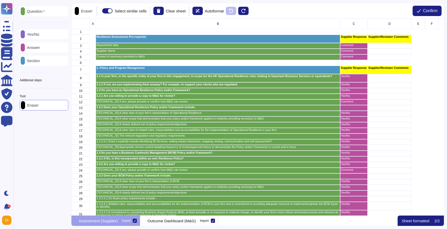
click at [65, 170] on div "Question Yes/No Answer Section Additional steps: Sub-Question Documents Instruc…" at bounding box center [44, 106] width 55 height 206
click at [356, 22] on div "C" at bounding box center [353, 24] width 27 height 10
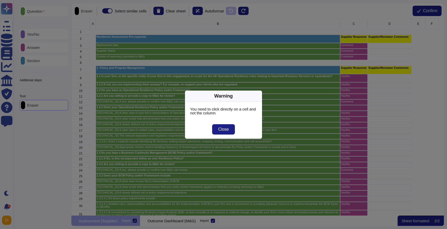
click at [232, 120] on div "Close" at bounding box center [223, 129] width 77 height 19
click at [232, 129] on button "Close" at bounding box center [223, 129] width 23 height 10
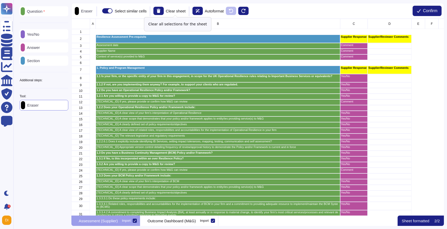
click at [170, 9] on div "Clear sheet" at bounding box center [169, 11] width 32 height 8
click at [160, 11] on icon at bounding box center [158, 11] width 4 height 4
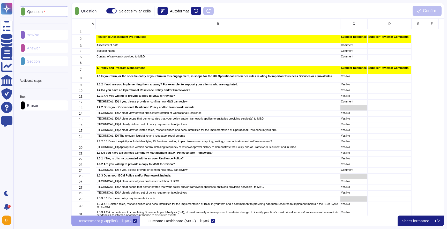
click at [43, 10] on p "Question" at bounding box center [35, 12] width 20 height 4
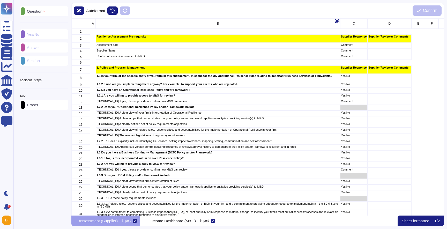
click at [109, 27] on div "B" at bounding box center [218, 23] width 244 height 10
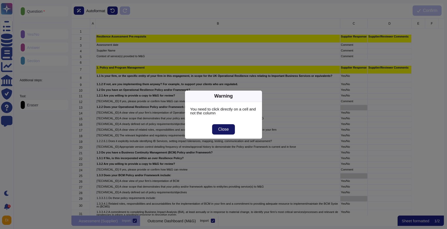
click at [220, 128] on span "Close" at bounding box center [223, 129] width 11 height 4
